Goal: Information Seeking & Learning: Compare options

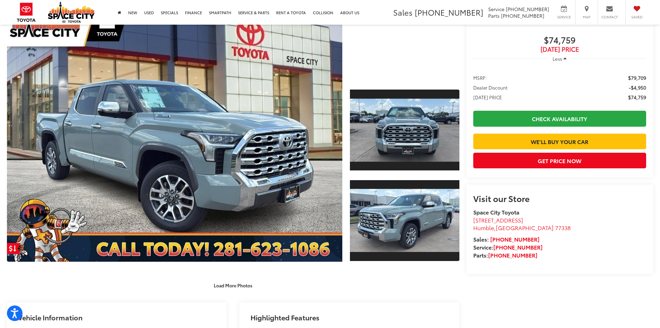
scroll to position [134, 0]
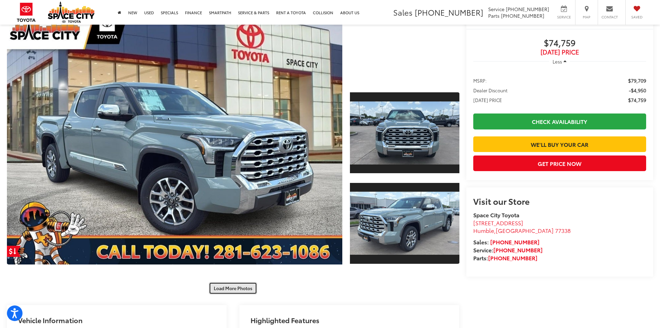
click at [238, 290] on button "Load More Photos" at bounding box center [233, 288] width 48 height 12
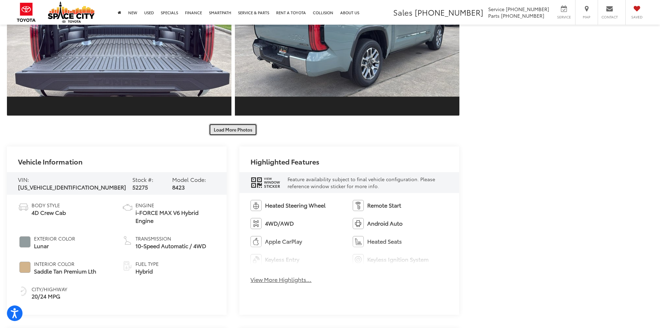
scroll to position [632, 0]
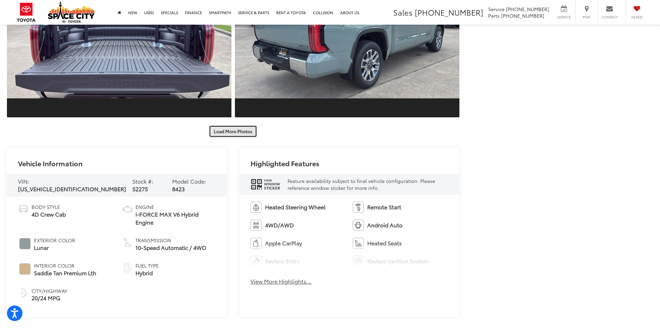
click at [242, 131] on button "Load More Photos" at bounding box center [233, 131] width 48 height 12
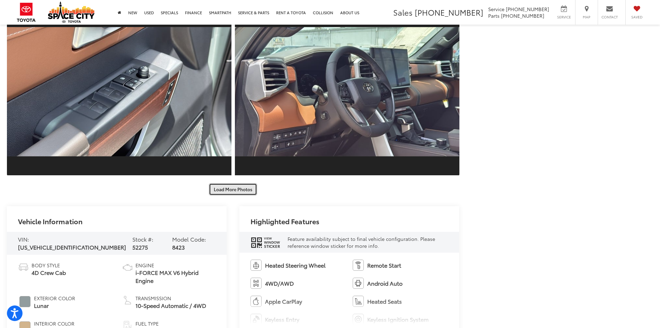
scroll to position [909, 0]
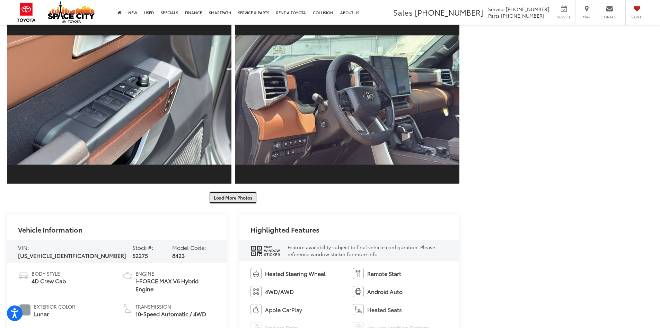
click at [240, 199] on button "Load More Photos" at bounding box center [233, 197] width 48 height 12
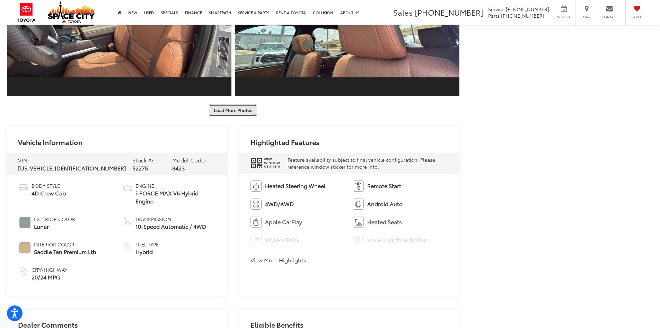
scroll to position [1328, 0]
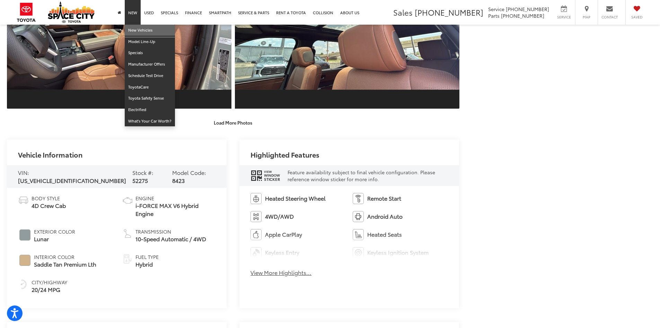
click at [137, 32] on link "New Vehicles" at bounding box center [150, 30] width 50 height 11
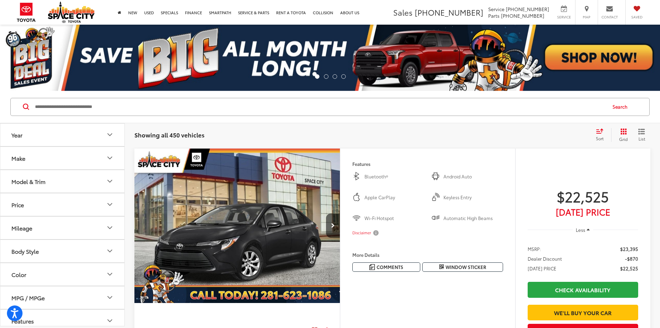
click at [31, 186] on button "Model & Trim" at bounding box center [62, 181] width 125 height 23
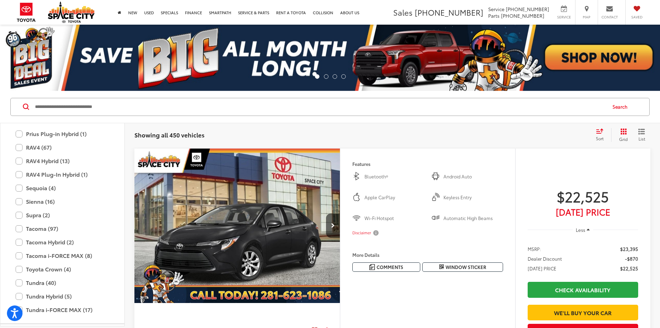
scroll to position [329, 0]
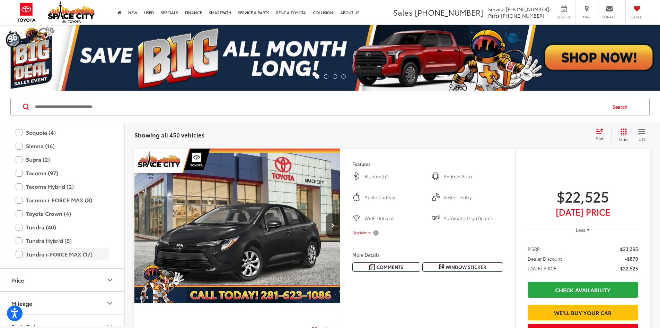
click at [20, 256] on label "Tundra i-FORCE MAX (17)" at bounding box center [63, 254] width 94 height 12
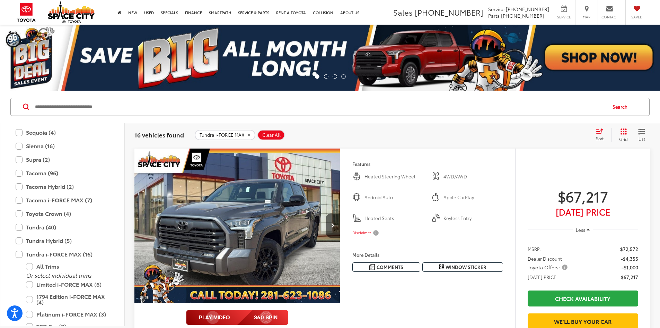
scroll to position [412, 0]
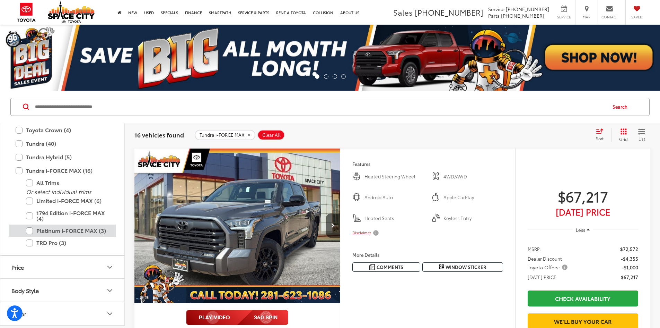
click at [31, 233] on label "Platinum i-FORCE MAX (3)" at bounding box center [67, 230] width 83 height 12
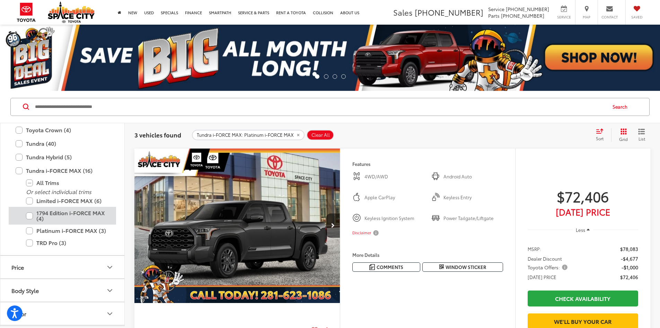
click at [30, 217] on label "1794 Edition i-FORCE MAX (4)" at bounding box center [67, 216] width 83 height 18
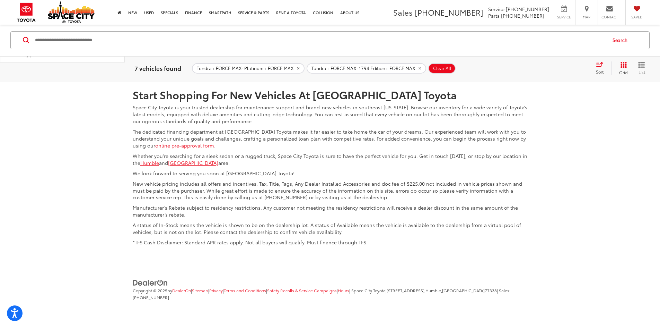
scroll to position [2058, 0]
